Goal: Transaction & Acquisition: Book appointment/travel/reservation

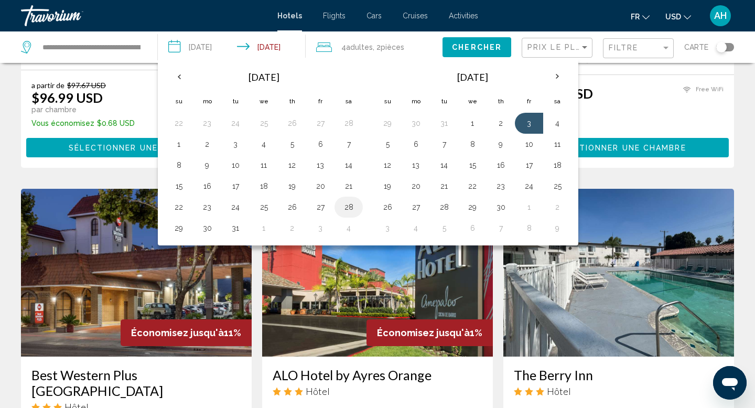
click at [345, 205] on button "28" at bounding box center [348, 207] width 17 height 15
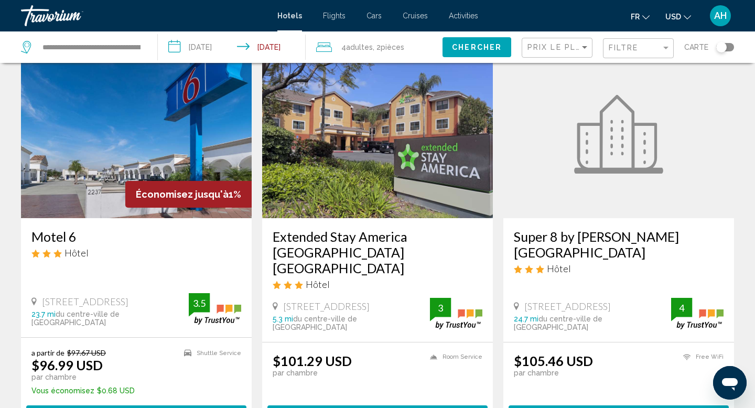
scroll to position [827, 0]
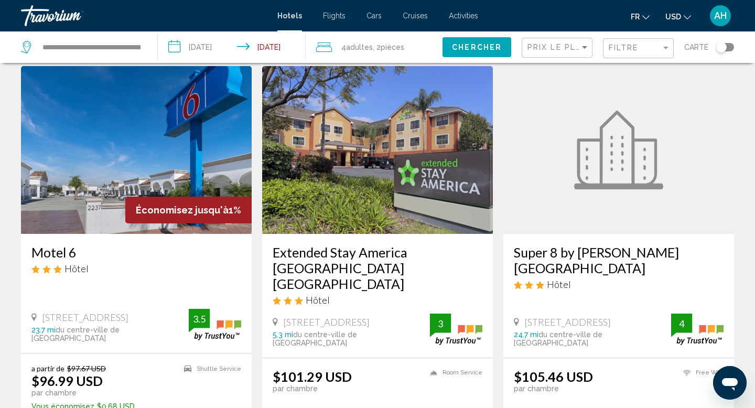
click at [276, 45] on input "**********" at bounding box center [233, 48] width 151 height 35
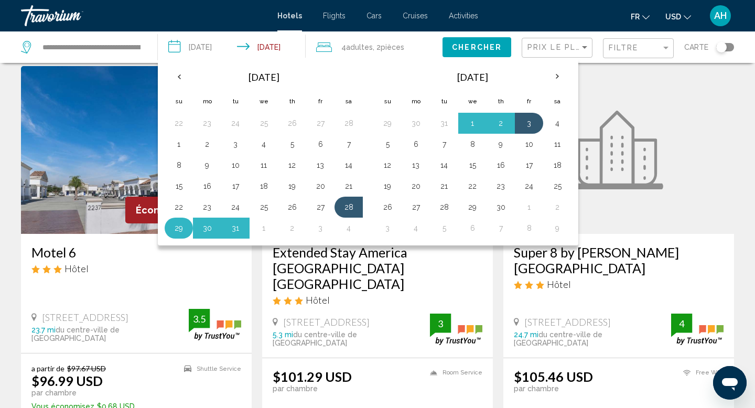
click at [174, 223] on button "29" at bounding box center [178, 228] width 17 height 15
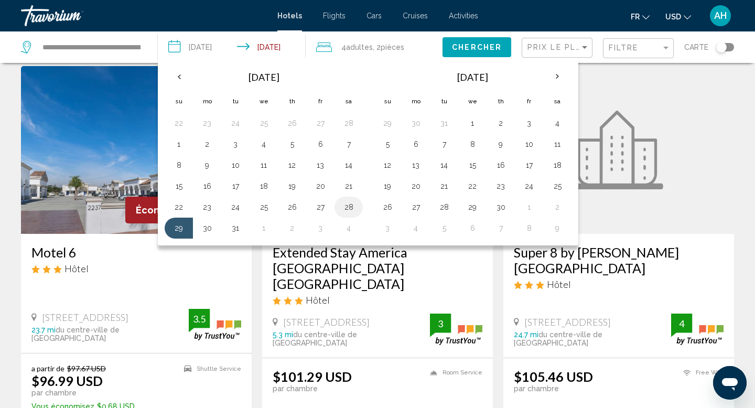
click at [343, 204] on button "28" at bounding box center [348, 207] width 17 height 15
type input "**********"
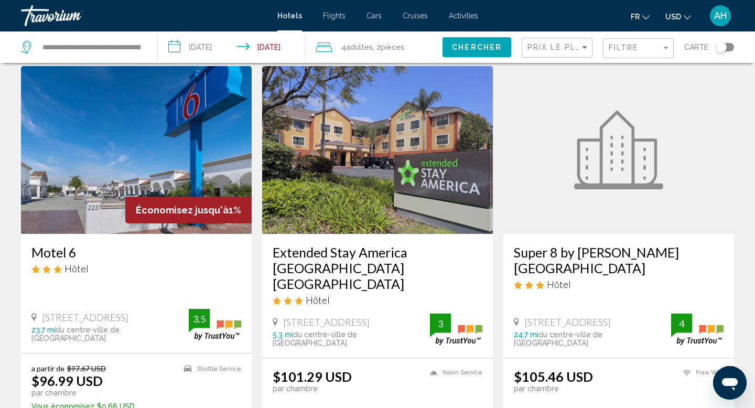
click at [473, 47] on span "Chercher" at bounding box center [477, 47] width 50 height 8
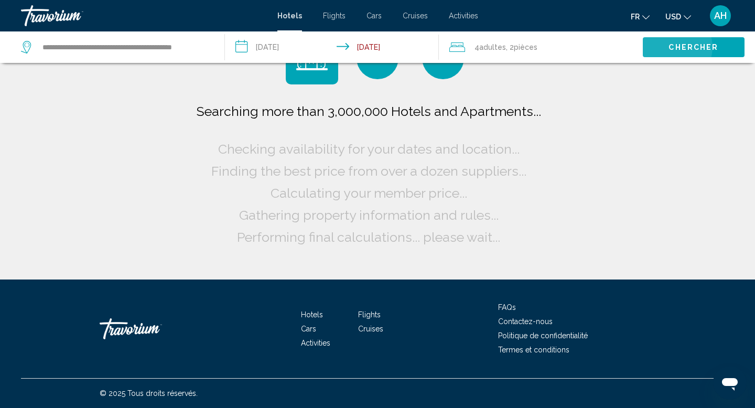
scroll to position [0, 0]
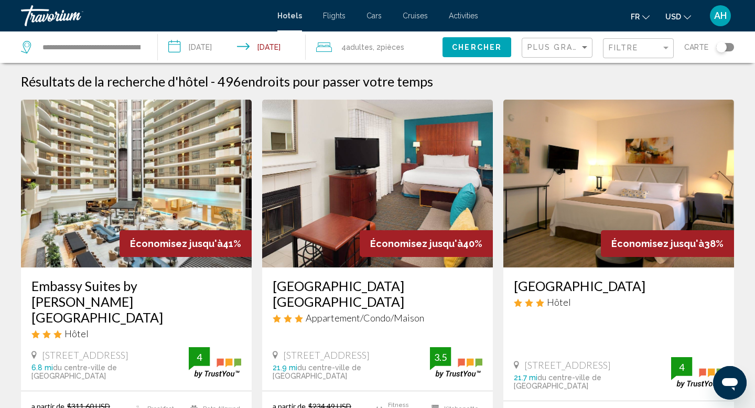
drag, startPoint x: 83, startPoint y: 299, endPoint x: 13, endPoint y: 282, distance: 72.2
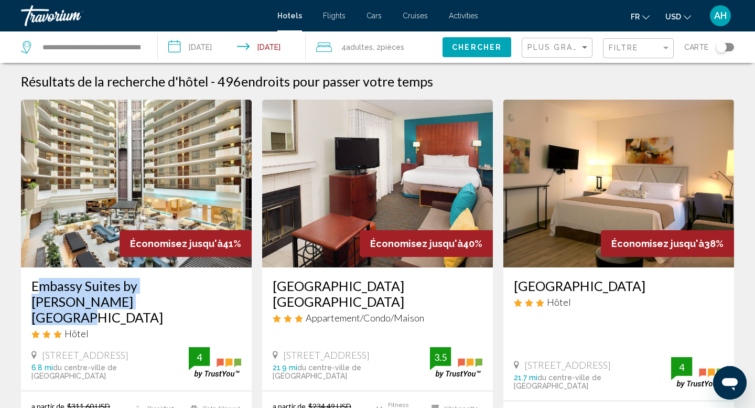
drag, startPoint x: 8, startPoint y: 280, endPoint x: 105, endPoint y: 304, distance: 99.4
copy h3 "Embassy Suites by [PERSON_NAME][GEOGRAPHIC_DATA]"
click at [724, 49] on div "Toggle map" at bounding box center [721, 47] width 10 height 10
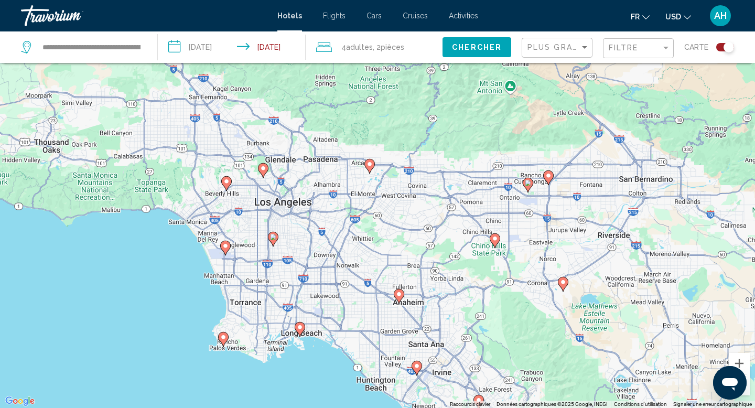
drag, startPoint x: 487, startPoint y: 120, endPoint x: 505, endPoint y: 212, distance: 93.4
click at [505, 213] on div "Pour activer le glissement avec le clavier, appuyez sur Alt+Entrée. Une fois ce…" at bounding box center [377, 204] width 755 height 408
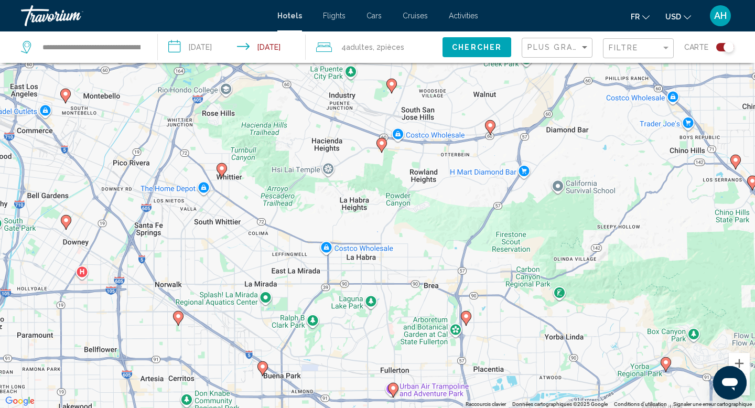
drag, startPoint x: 357, startPoint y: 249, endPoint x: 443, endPoint y: 253, distance: 86.0
click at [443, 253] on div "Pour activer le glissement avec le clavier, appuyez sur Alt+Entrée. Une fois ce…" at bounding box center [377, 204] width 755 height 408
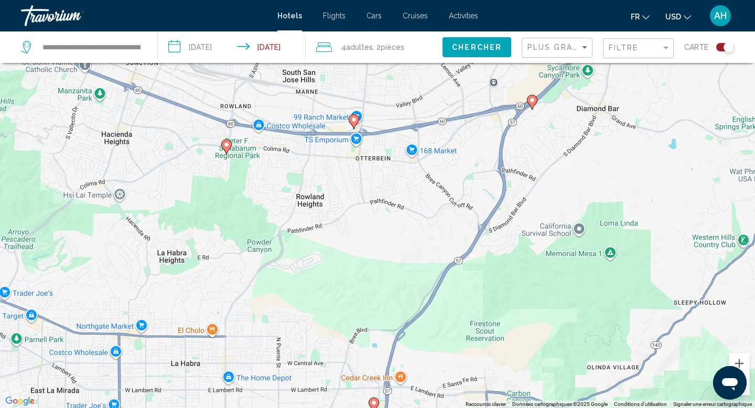
drag, startPoint x: 493, startPoint y: 223, endPoint x: 454, endPoint y: 381, distance: 163.3
click at [454, 381] on div "Pour activer le glissement avec le clavier, appuyez sur Alt+Entrée. Une fois ce…" at bounding box center [377, 204] width 755 height 408
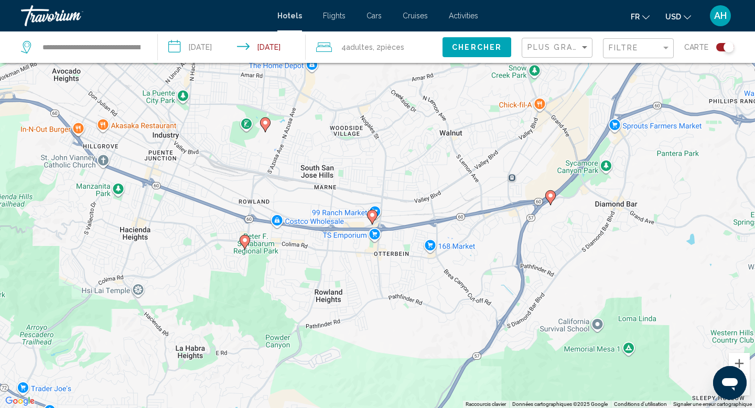
drag, startPoint x: 387, startPoint y: 221, endPoint x: 409, endPoint y: 316, distance: 98.0
click at [409, 316] on div "Pour activer le glissement avec le clavier, appuyez sur Alt+Entrée. Une fois ce…" at bounding box center [377, 204] width 755 height 408
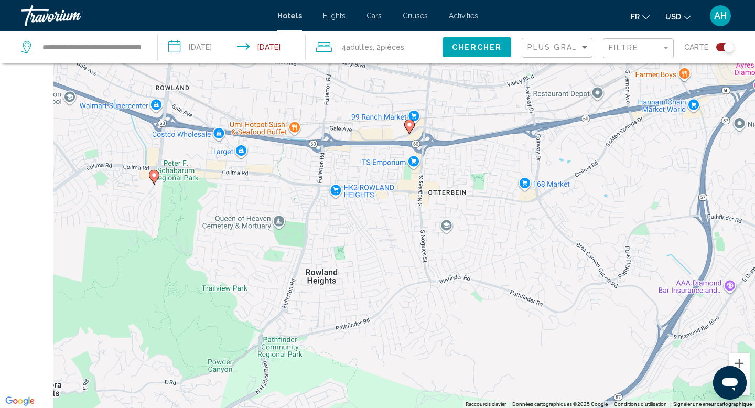
drag, startPoint x: 317, startPoint y: 228, endPoint x: 396, endPoint y: 234, distance: 78.8
click at [396, 233] on div "Pour activer le glissement avec le clavier, appuyez sur Alt+Entrée. Une fois ce…" at bounding box center [377, 204] width 755 height 408
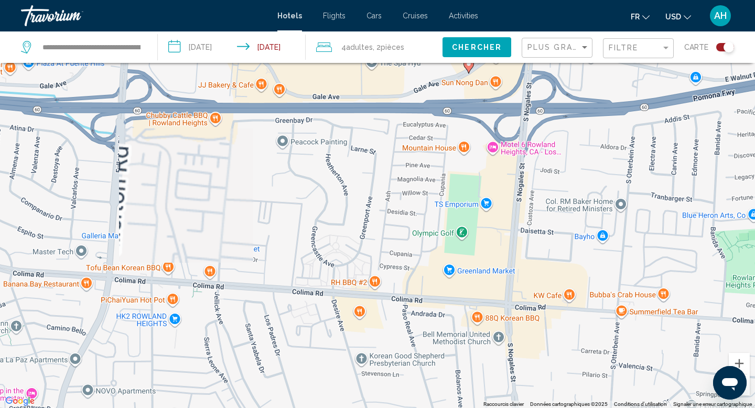
drag, startPoint x: 356, startPoint y: 176, endPoint x: 465, endPoint y: 256, distance: 135.3
click at [465, 256] on div "Pour activer le glissement avec le clavier, appuyez sur Alt+Entrée. Une fois ce…" at bounding box center [377, 204] width 755 height 408
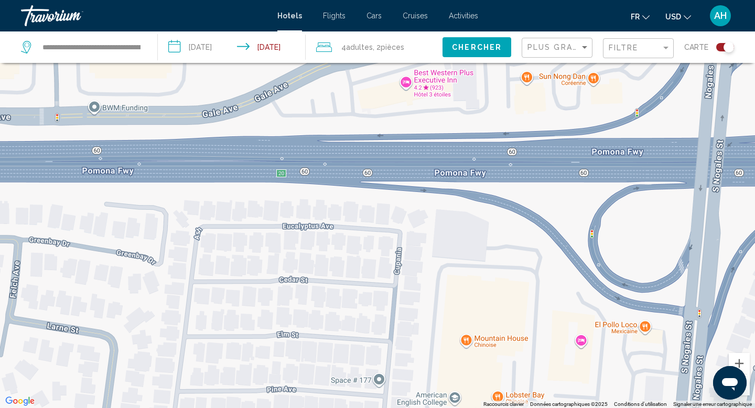
click at [406, 85] on div "Pour activer le glissement avec le clavier, appuyez sur Alt+Entrée. Une fois ce…" at bounding box center [377, 204] width 755 height 408
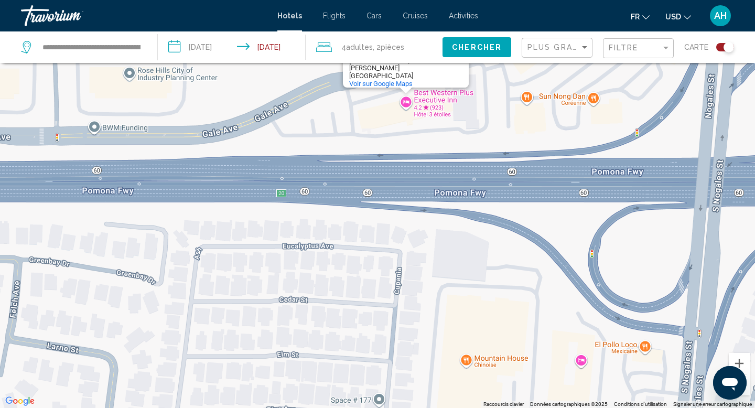
click at [425, 94] on div "Pour activer le glissement avec le clavier, appuyez sur Alt+Entrée. Une fois ce…" at bounding box center [377, 204] width 755 height 408
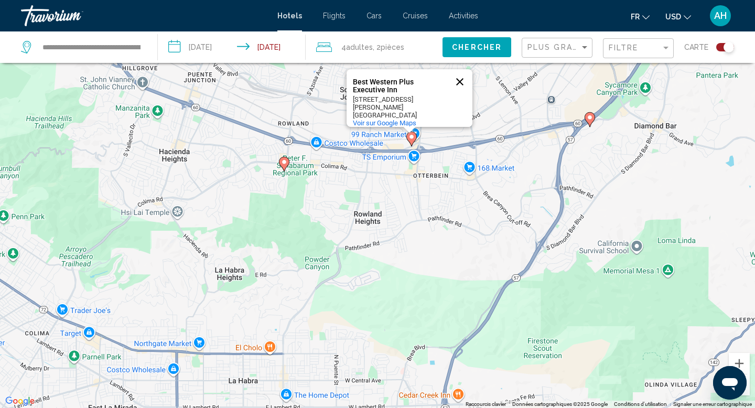
click at [461, 85] on button "Fermer" at bounding box center [459, 81] width 25 height 25
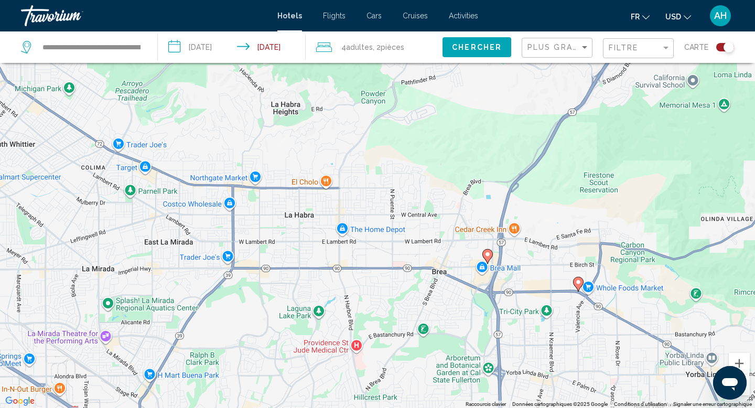
drag, startPoint x: 400, startPoint y: 270, endPoint x: 465, endPoint y: 74, distance: 206.5
click at [464, 74] on div "Pour activer le glissement avec le clavier, appuyez sur Alt+Entrée. Une fois ce…" at bounding box center [377, 204] width 755 height 408
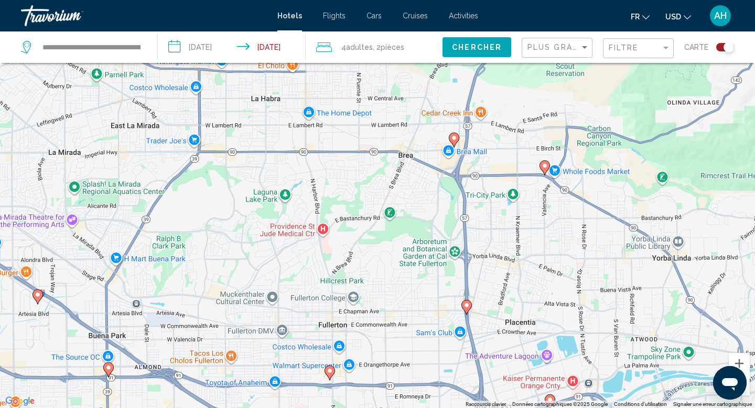
drag, startPoint x: 465, startPoint y: 74, endPoint x: 408, endPoint y: 14, distance: 82.6
click at [408, 14] on div "**********" at bounding box center [377, 141] width 755 height 408
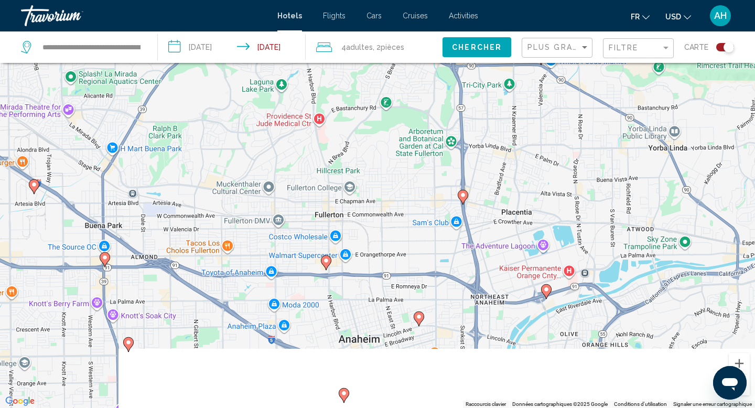
drag, startPoint x: 390, startPoint y: 255, endPoint x: 390, endPoint y: 148, distance: 107.4
click at [390, 148] on div "Pour activer le glissement avec le clavier, appuyez sur Alt+Entrée. Une fois ce…" at bounding box center [377, 204] width 755 height 408
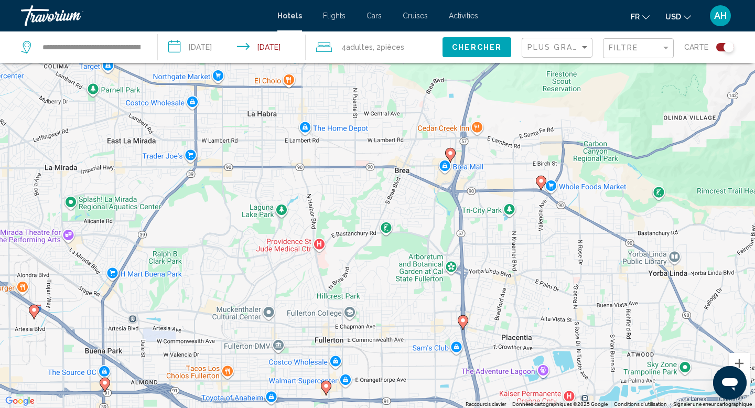
drag, startPoint x: 421, startPoint y: 107, endPoint x: 414, endPoint y: 388, distance: 281.5
click at [414, 388] on div "Pour activer le glissement avec le clavier, appuyez sur Alt+Entrée. Une fois ce…" at bounding box center [377, 204] width 755 height 408
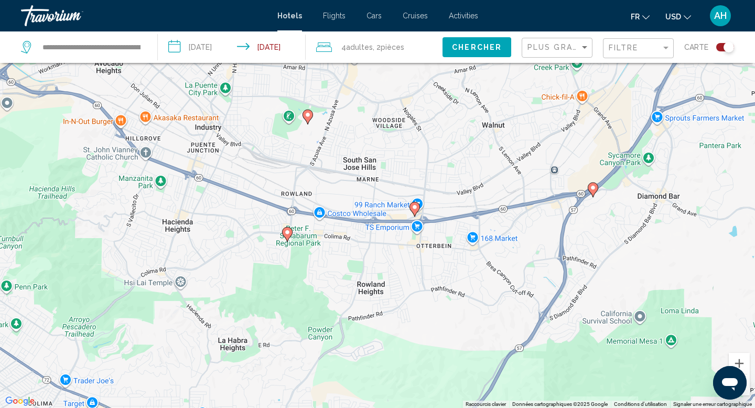
drag, startPoint x: 425, startPoint y: 214, endPoint x: 421, endPoint y: 366, distance: 152.0
click at [421, 366] on div "Pour activer le glissement avec le clavier, appuyez sur Alt+Entrée. Une fois ce…" at bounding box center [377, 204] width 755 height 408
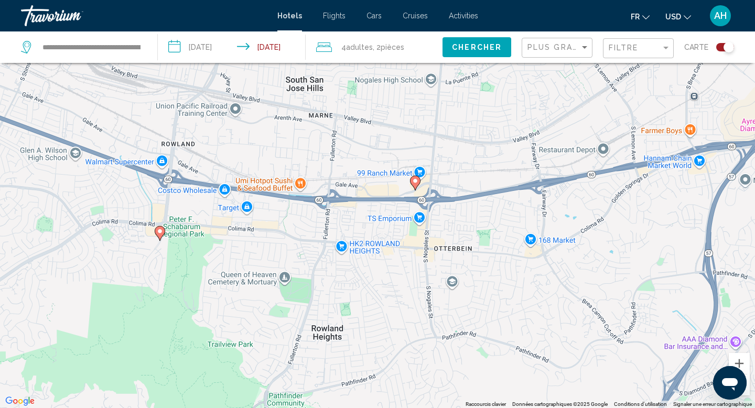
click at [414, 181] on image "Main content" at bounding box center [415, 181] width 6 height 6
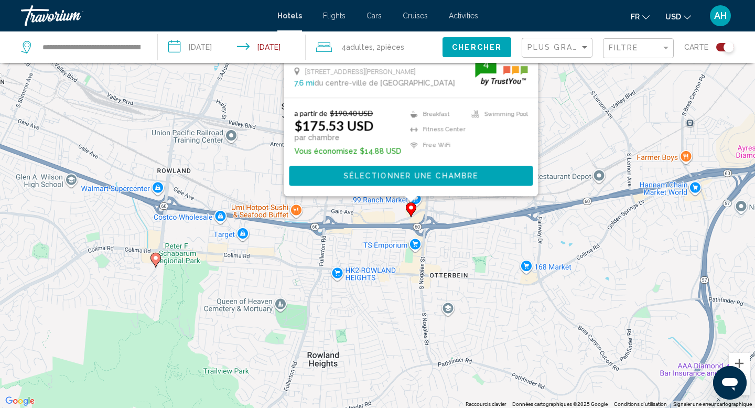
drag, startPoint x: 560, startPoint y: 278, endPoint x: 555, endPoint y: 102, distance: 176.6
click at [555, 102] on div "Pour activer le glissement avec le clavier, appuyez sur Alt+Entrée. Une fois ce…" at bounding box center [377, 204] width 755 height 408
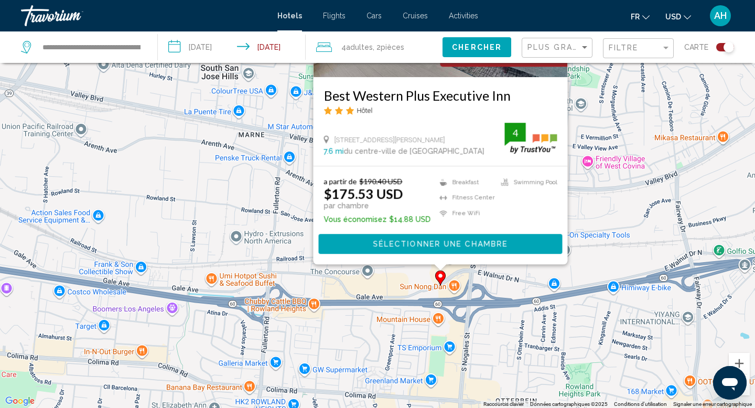
drag, startPoint x: 615, startPoint y: 119, endPoint x: 602, endPoint y: 269, distance: 151.0
click at [601, 269] on div "Pour activer le glissement avec le clavier, appuyez sur Alt+Entrée. Une fois ce…" at bounding box center [377, 204] width 755 height 408
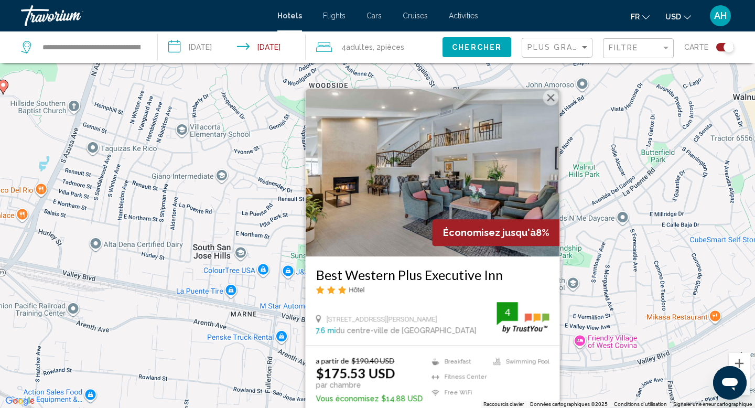
drag, startPoint x: 597, startPoint y: 134, endPoint x: 585, endPoint y: 319, distance: 185.4
click at [584, 319] on div "Pour activer le glissement avec le clavier, appuyez sur Alt+Entrée. Une fois ce…" at bounding box center [377, 204] width 755 height 408
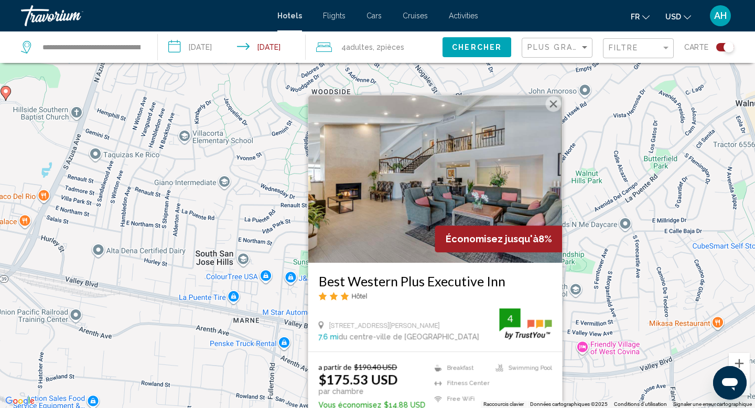
click at [549, 101] on button "Fermer" at bounding box center [553, 104] width 16 height 16
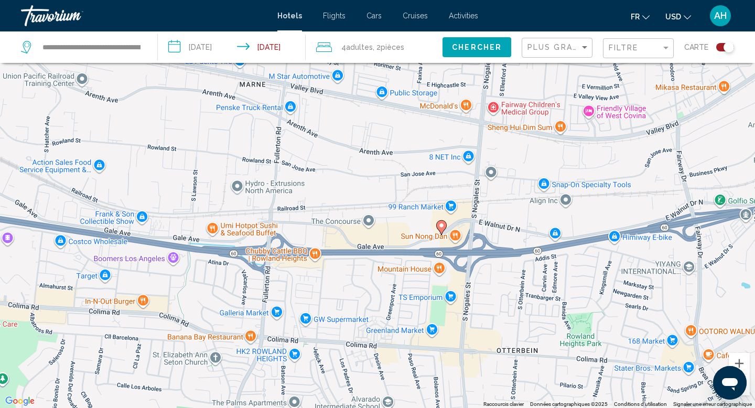
drag, startPoint x: 500, startPoint y: 308, endPoint x: 506, endPoint y: 71, distance: 236.9
click at [506, 71] on div "Pour activer le glissement avec le clavier, appuyez sur Alt+Entrée. Une fois ce…" at bounding box center [377, 204] width 755 height 408
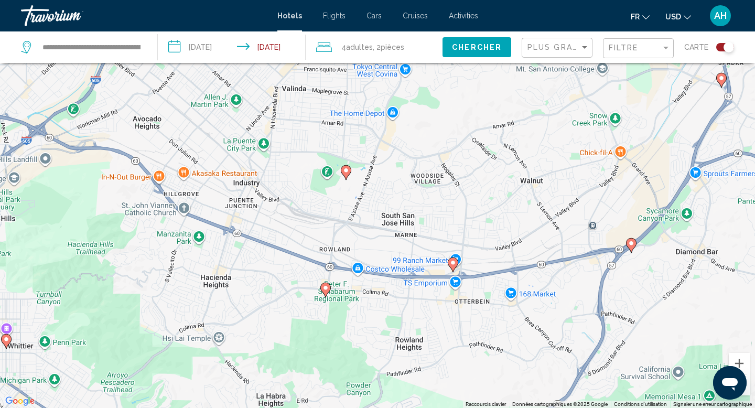
click at [328, 287] on image "Main content" at bounding box center [325, 288] width 6 height 6
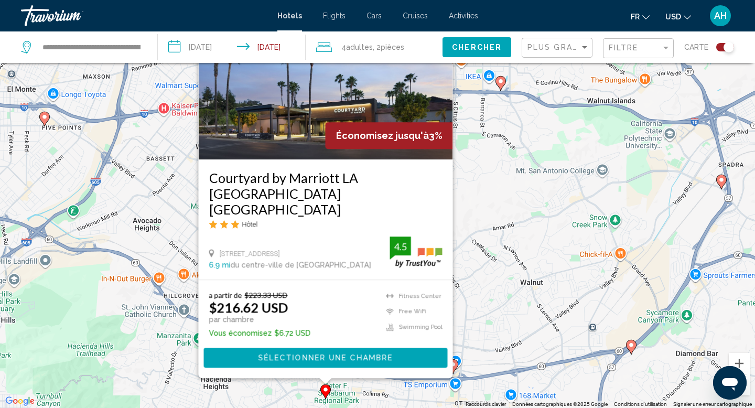
drag, startPoint x: 492, startPoint y: 173, endPoint x: 499, endPoint y: 232, distance: 59.1
click at [498, 232] on div "Pour activer le glissement avec le clavier, appuyez sur Alt+Entrée. Une fois ce…" at bounding box center [377, 204] width 755 height 408
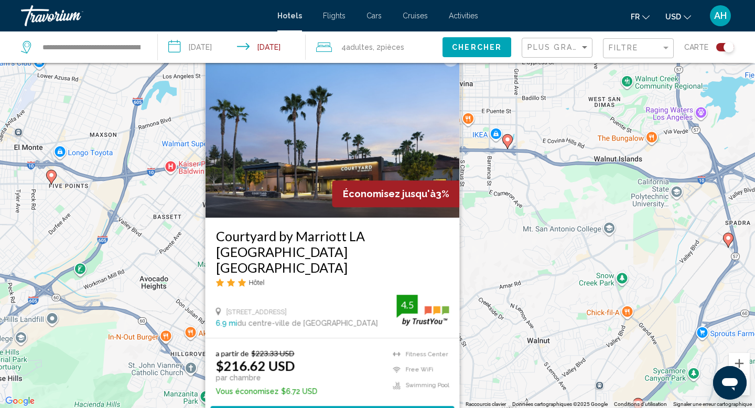
click at [452, 67] on button "Fermer" at bounding box center [451, 59] width 16 height 16
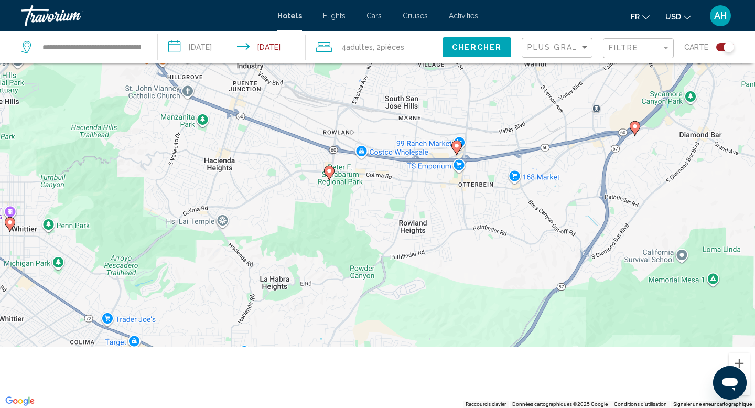
drag, startPoint x: 448, startPoint y: 331, endPoint x: 444, endPoint y: 45, distance: 286.1
click at [444, 46] on div "**********" at bounding box center [377, 235] width 755 height 471
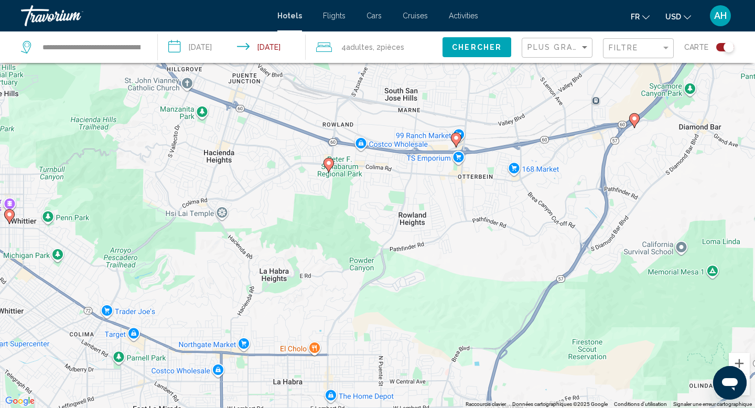
click at [634, 120] on image "Main content" at bounding box center [634, 118] width 6 height 6
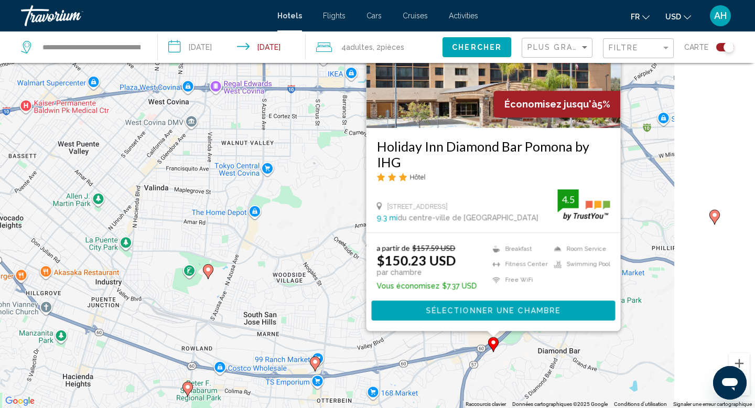
drag, startPoint x: 734, startPoint y: 162, endPoint x: 630, endPoint y: 115, distance: 114.4
click at [630, 115] on div "Pour activer le glissement avec le clavier, appuyez sur Alt+Entrée. Une fois ce…" at bounding box center [377, 204] width 755 height 408
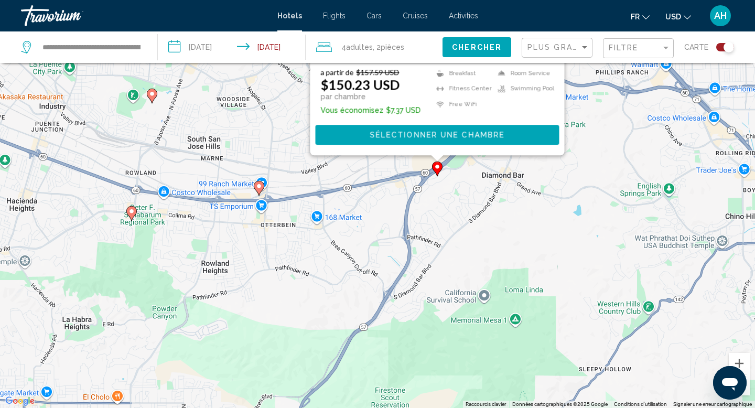
drag, startPoint x: 666, startPoint y: 310, endPoint x: 609, endPoint y: 130, distance: 188.6
click at [609, 130] on div "Pour activer le glissement avec le clavier, appuyez sur Alt+Entrée. Une fois ce…" at bounding box center [377, 204] width 755 height 408
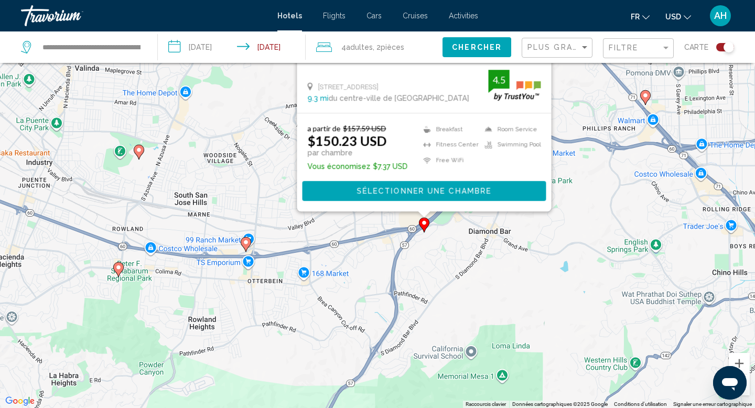
drag, startPoint x: 534, startPoint y: 236, endPoint x: 520, endPoint y: 289, distance: 54.4
click at [520, 289] on div "Pour activer le glissement avec le clavier, appuyez sur Alt+Entrée. Une fois ce…" at bounding box center [377, 204] width 755 height 408
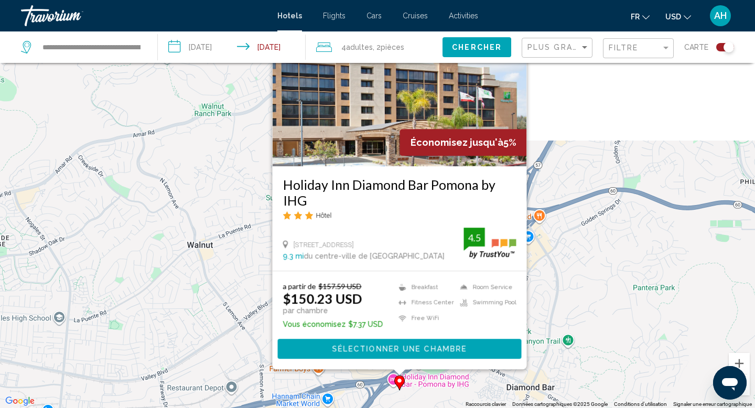
drag, startPoint x: 518, startPoint y: 209, endPoint x: 467, endPoint y: 405, distance: 202.0
click at [467, 407] on div "Pour activer le glissement avec le clavier, appuyez sur Alt+Entrée. Une fois ce…" at bounding box center [377, 204] width 755 height 408
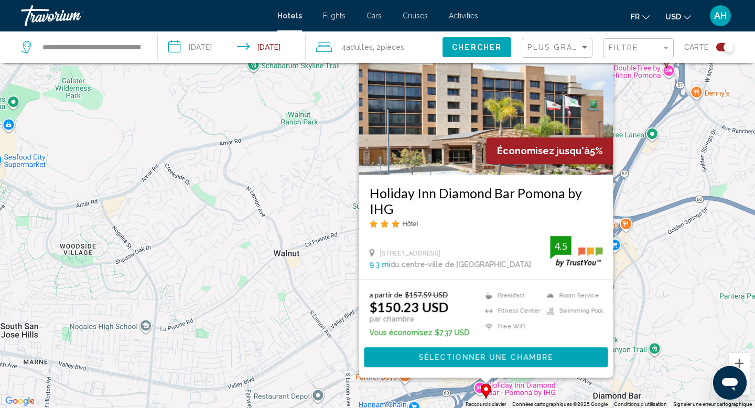
drag, startPoint x: 243, startPoint y: 176, endPoint x: 334, endPoint y: 185, distance: 92.1
click at [335, 185] on div "Pour activer le glissement avec le clavier, appuyez sur Alt+Entrée. Une fois ce…" at bounding box center [377, 204] width 755 height 408
